Goal: Task Accomplishment & Management: Use online tool/utility

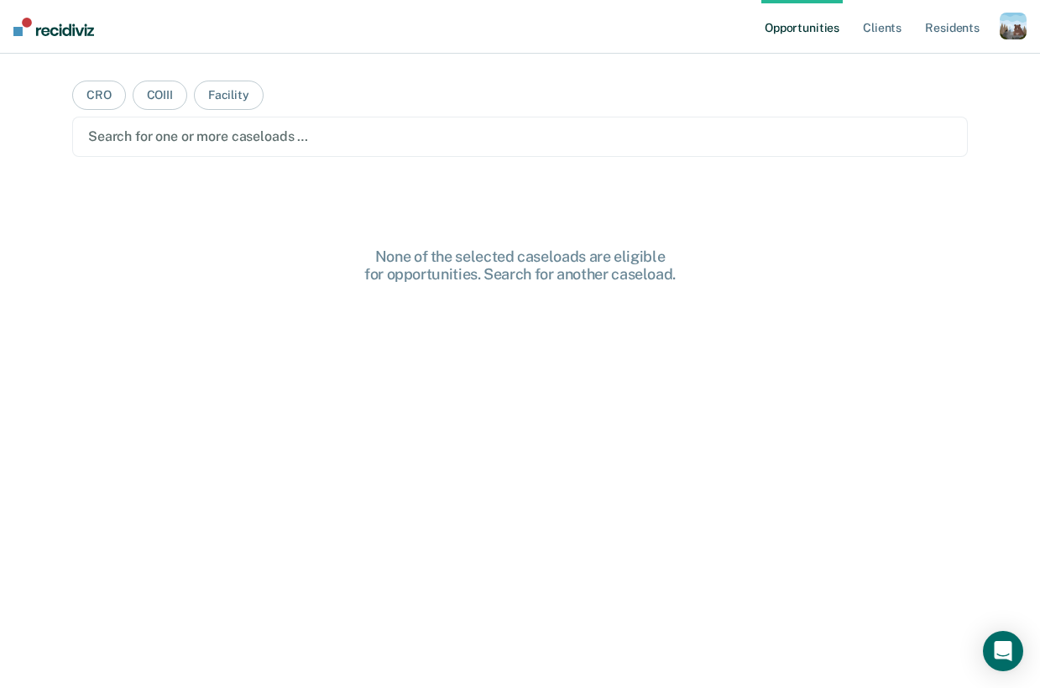
click at [1001, 32] on div "button" at bounding box center [1012, 26] width 27 height 27
click at [954, 54] on div "Profile How it works Log Out" at bounding box center [945, 89] width 162 height 82
click at [926, 59] on div "Profile How it works Log Out" at bounding box center [945, 89] width 162 height 82
click at [915, 62] on link "Profile" at bounding box center [945, 68] width 135 height 14
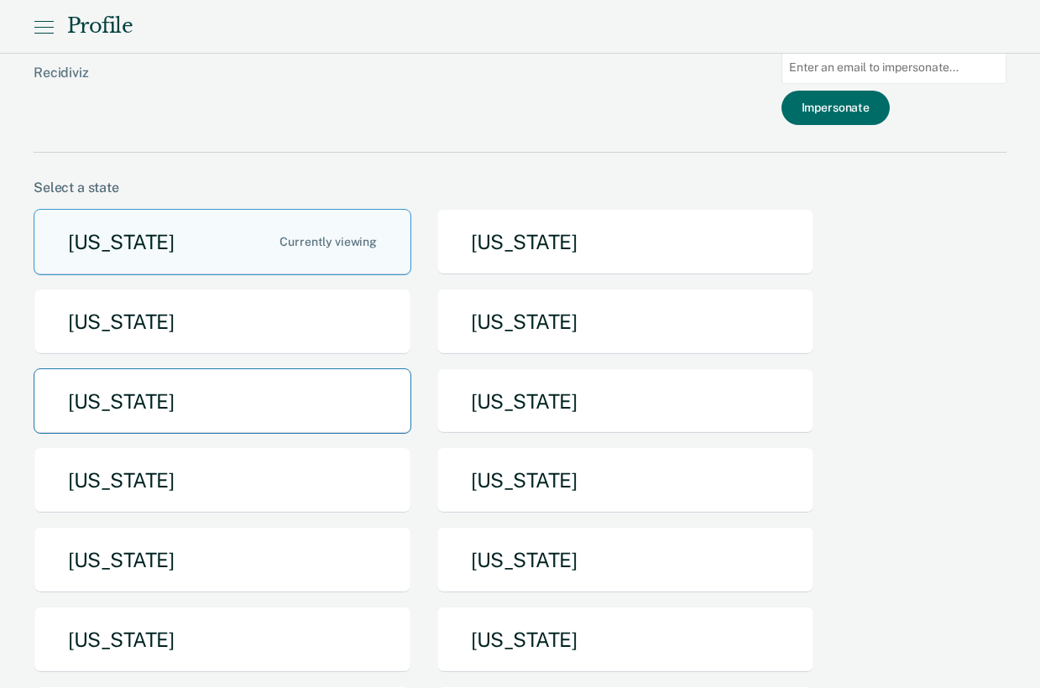
click at [274, 395] on button "[US_STATE]" at bounding box center [223, 401] width 378 height 66
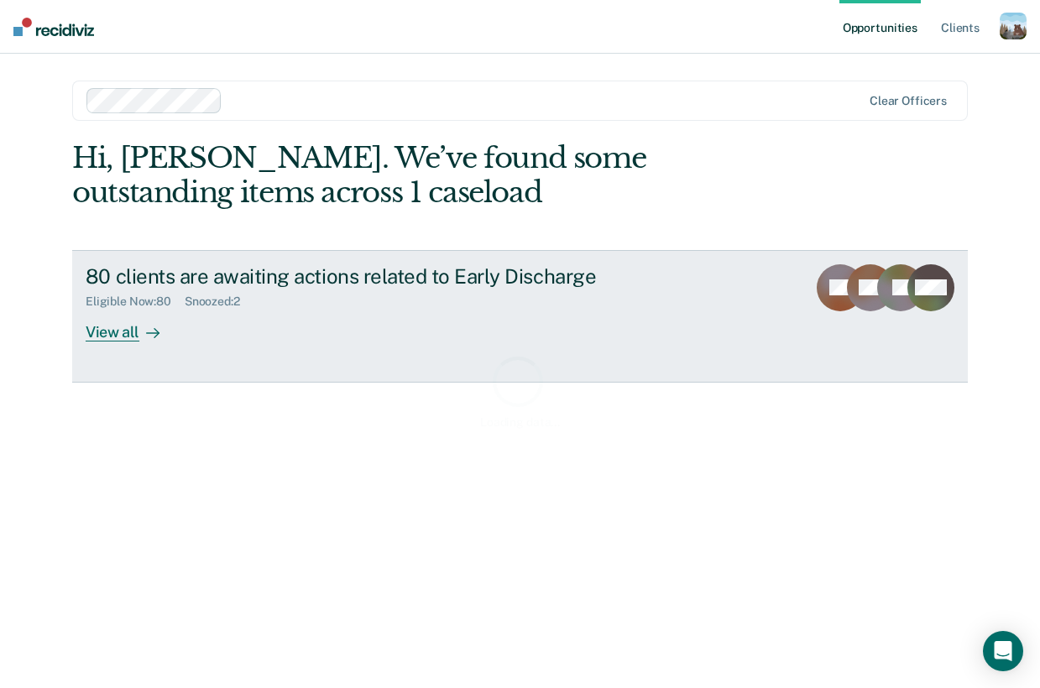
click at [290, 286] on div "80 clients are awaiting actions related to Early Discharge" at bounding box center [380, 276] width 589 height 24
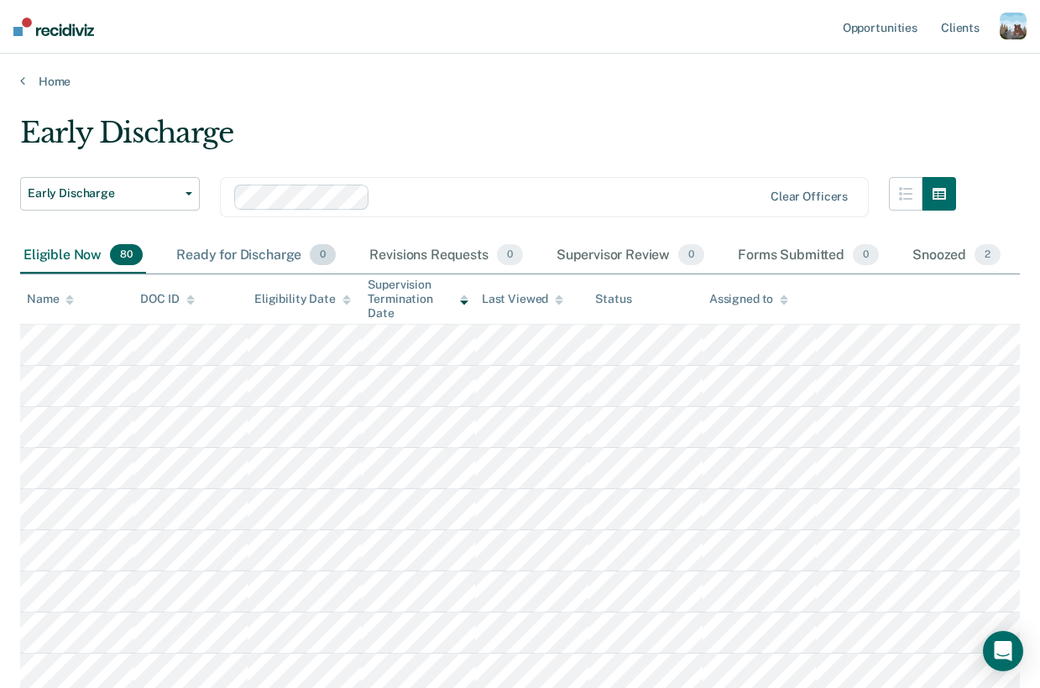
click at [231, 246] on div "Ready for Discharge 0" at bounding box center [256, 255] width 166 height 37
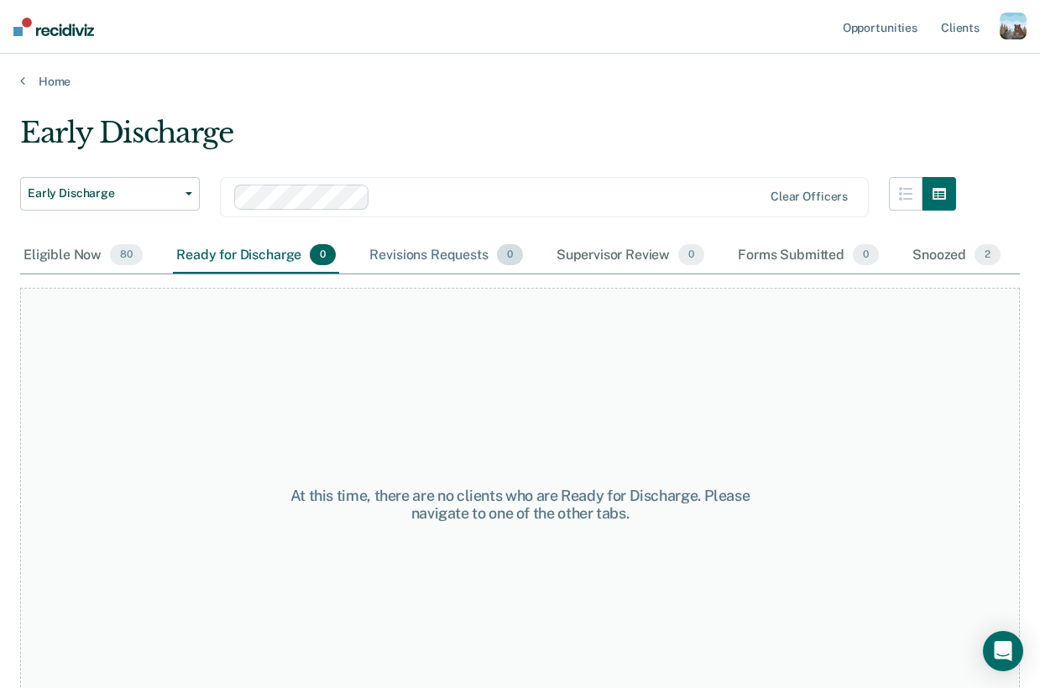
click at [427, 246] on div "Revisions Requests 0" at bounding box center [445, 255] width 159 height 37
click at [635, 257] on div "Supervisor Review 0" at bounding box center [630, 255] width 155 height 37
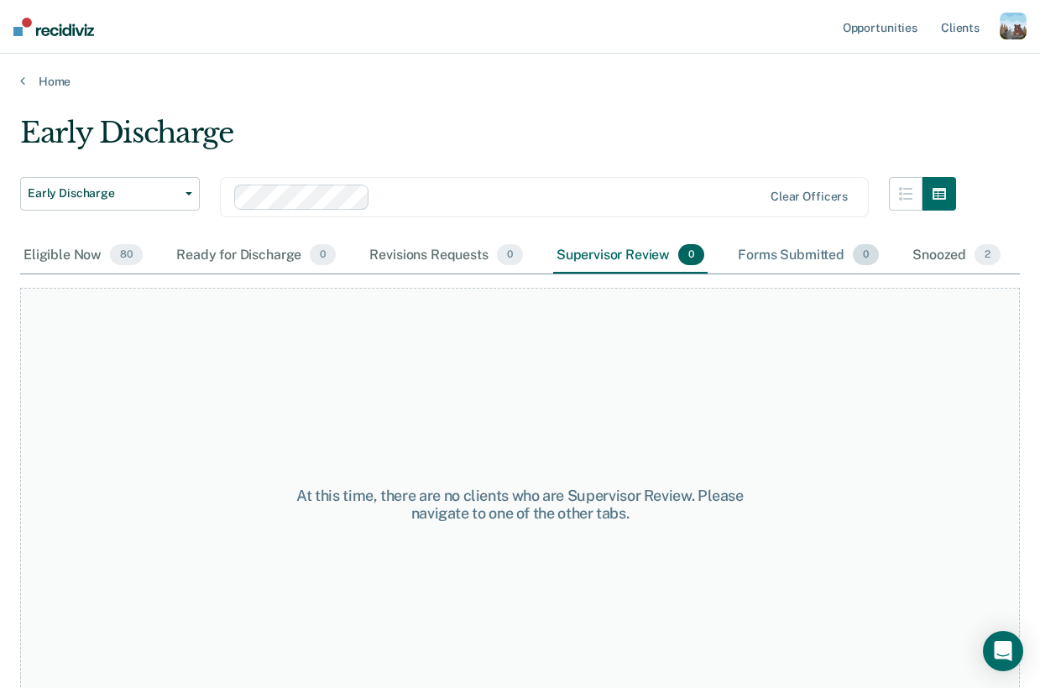
click at [841, 258] on div "Forms Submitted 0" at bounding box center [808, 255] width 148 height 37
click at [964, 270] on div "Snoozed 2" at bounding box center [956, 255] width 95 height 37
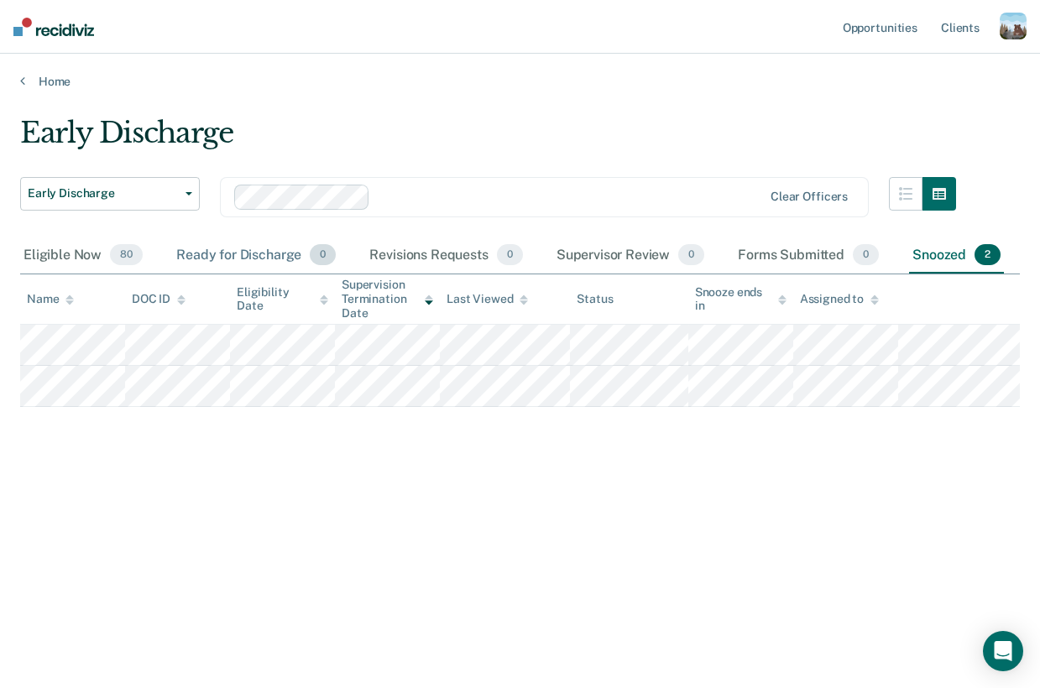
click at [278, 245] on div "Ready for Discharge 0" at bounding box center [256, 255] width 166 height 37
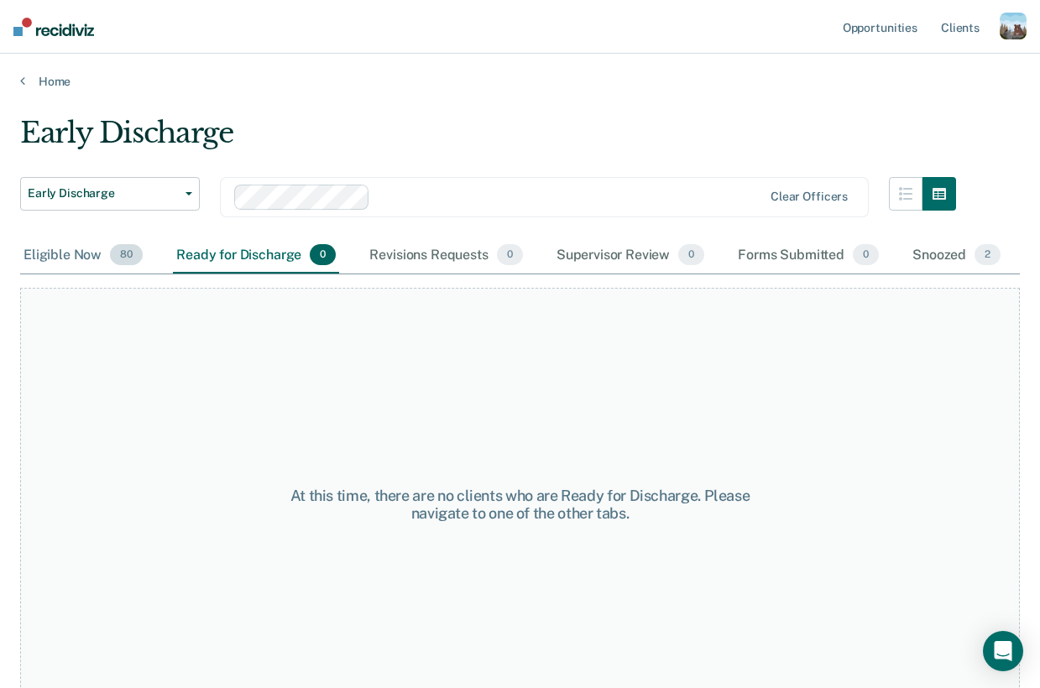
click at [89, 240] on div "Eligible Now 80" at bounding box center [83, 255] width 126 height 37
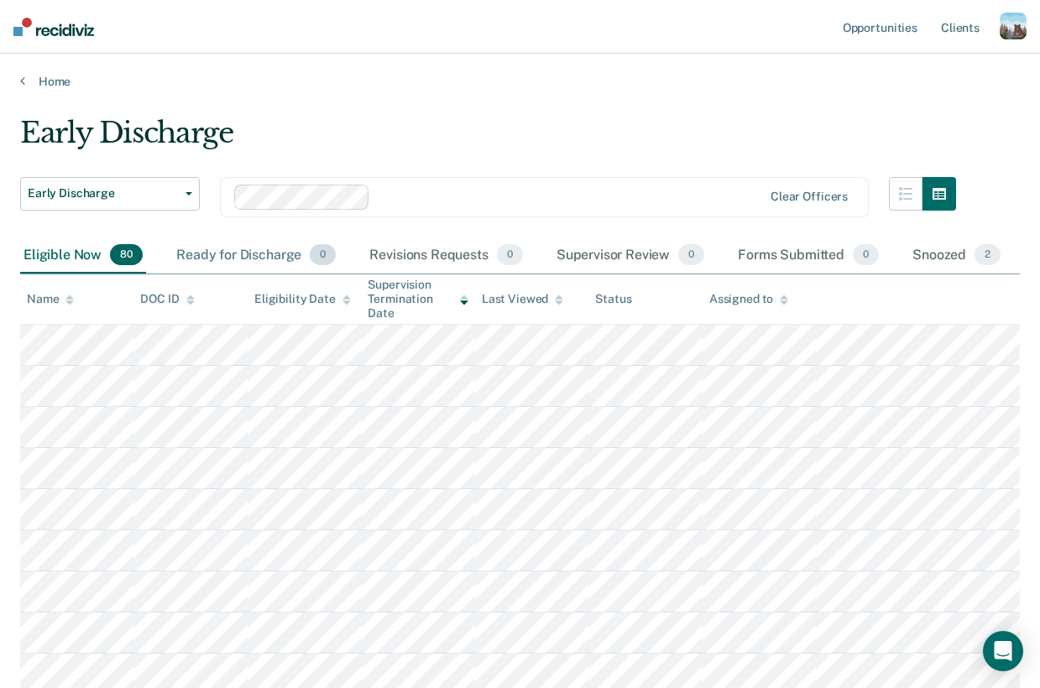
click at [220, 251] on div "Ready for Discharge 0" at bounding box center [256, 255] width 166 height 37
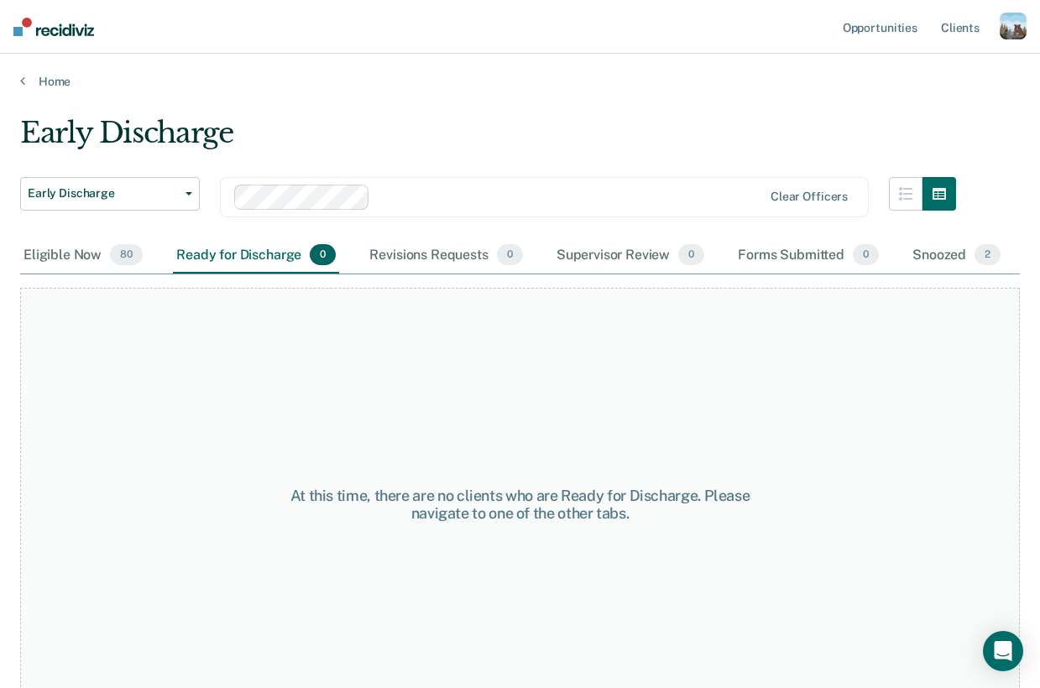
click at [240, 256] on div "Ready for Discharge 0" at bounding box center [256, 255] width 166 height 37
